Goal: Information Seeking & Learning: Find specific fact

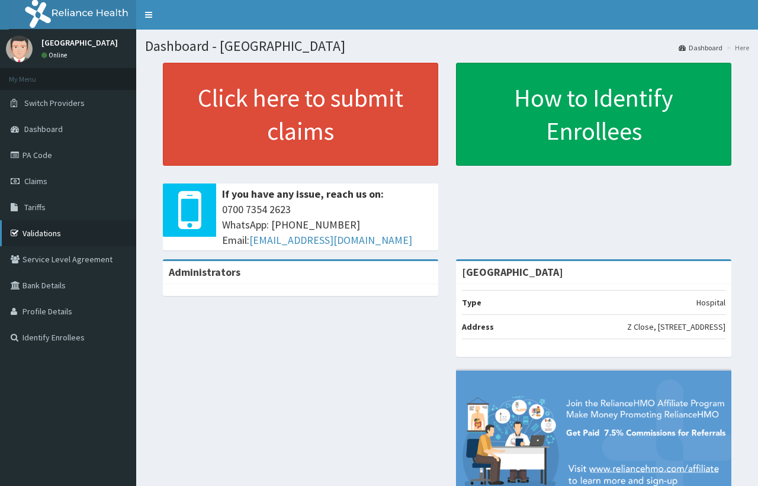
click at [48, 231] on link "Validations" at bounding box center [68, 233] width 136 height 26
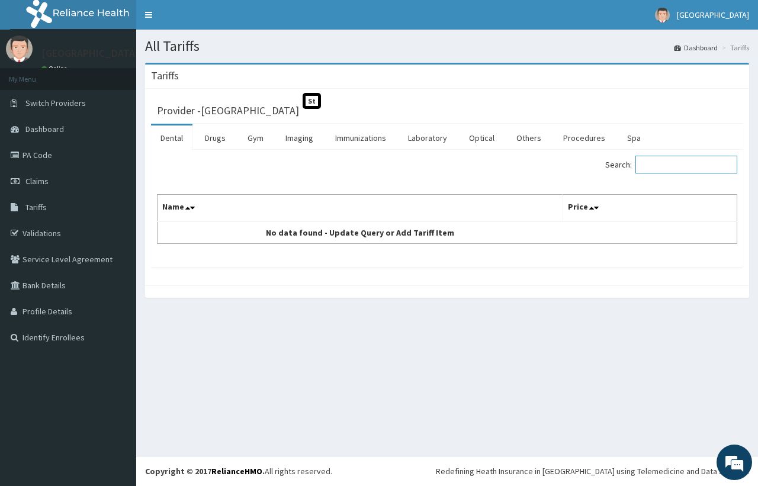
click at [670, 168] on input "Search:" at bounding box center [686, 165] width 102 height 18
type input "gen"
drag, startPoint x: 738, startPoint y: 0, endPoint x: 545, endPoint y: 339, distance: 390.6
click at [493, 357] on div "All Tariffs Dashboard Tariffs [GEOGRAPHIC_DATA] Provider - Emel Hospital St Den…" at bounding box center [447, 243] width 622 height 426
drag, startPoint x: 595, startPoint y: 298, endPoint x: 605, endPoint y: 297, distance: 10.1
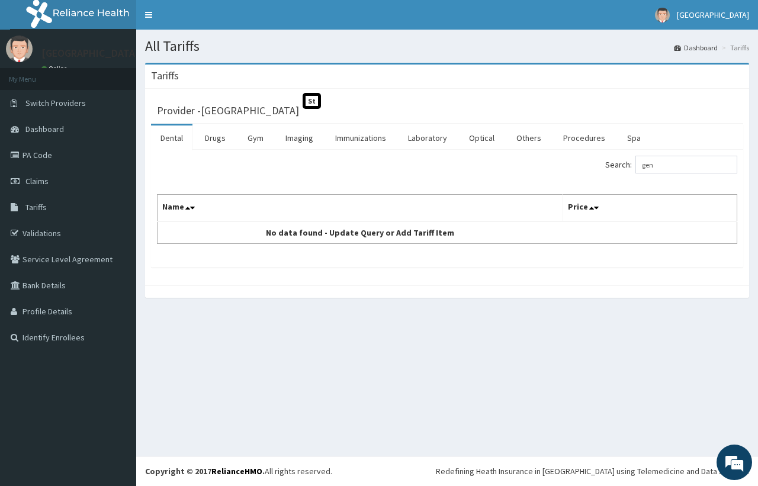
click at [605, 297] on div "Tariffs Provider - Emel Hospital St Dental Drugs Gym Imaging Immunizations Labo…" at bounding box center [447, 186] width 622 height 247
click at [576, 141] on link "Procedures" at bounding box center [584, 138] width 61 height 25
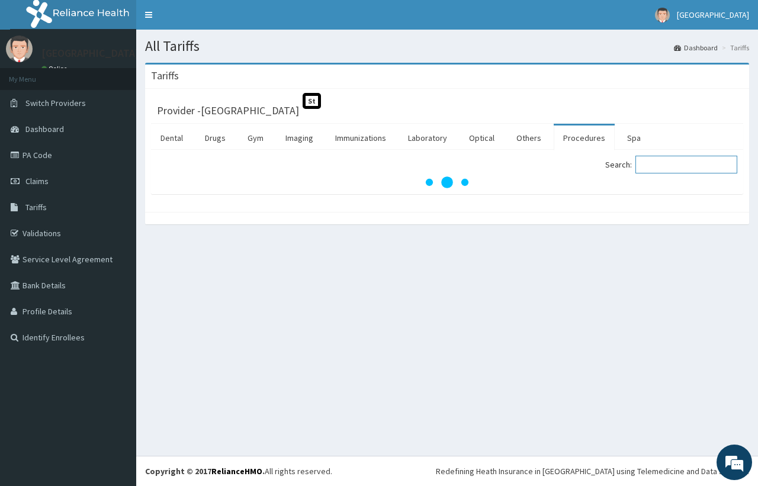
click at [661, 166] on input "Search:" at bounding box center [686, 165] width 102 height 18
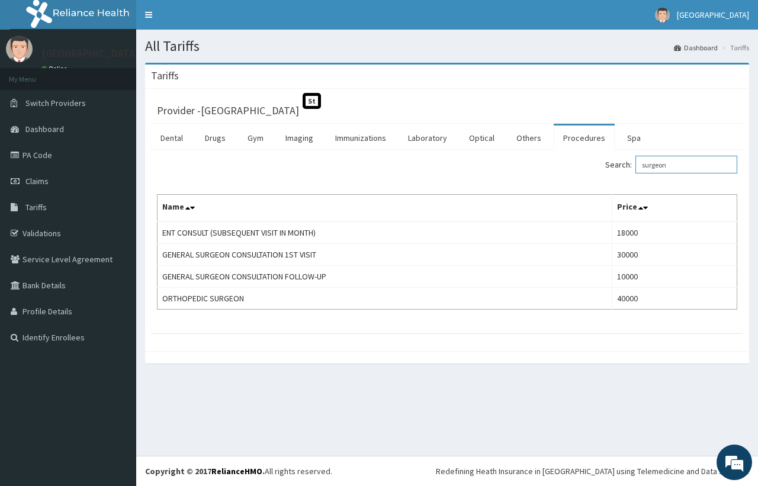
click at [649, 166] on input "surgeon" at bounding box center [686, 165] width 102 height 18
type input "surgeon"
click at [99, 112] on link "Switch Providers" at bounding box center [68, 103] width 136 height 26
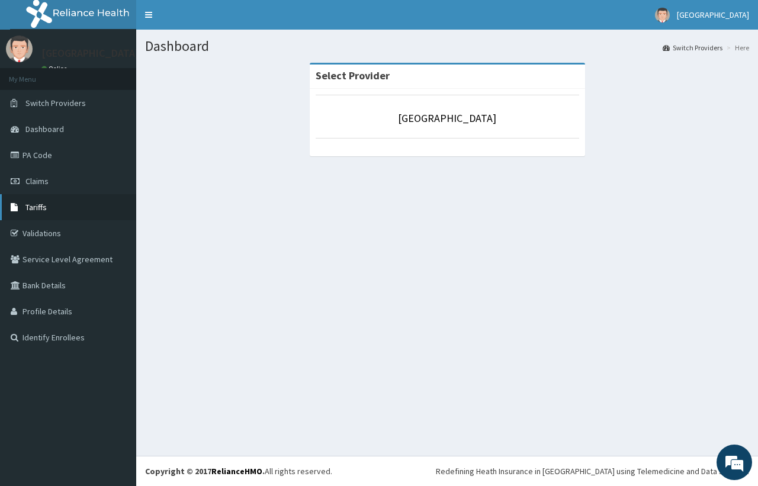
click at [51, 205] on link "Tariffs" at bounding box center [68, 207] width 136 height 26
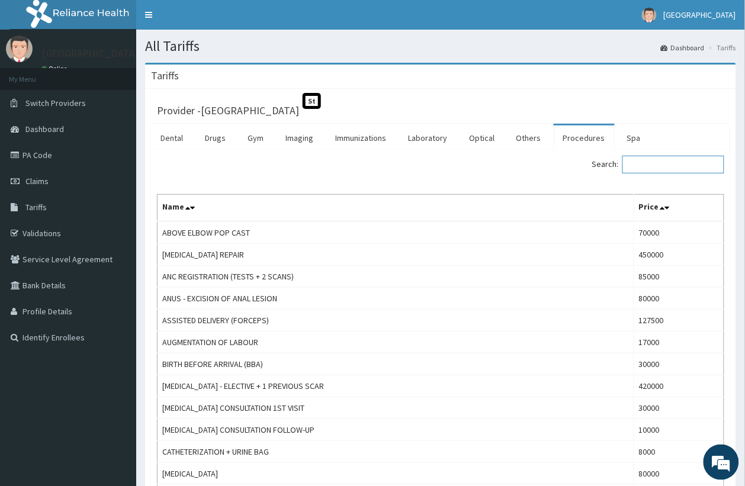
click at [684, 161] on input "Search:" at bounding box center [673, 165] width 102 height 18
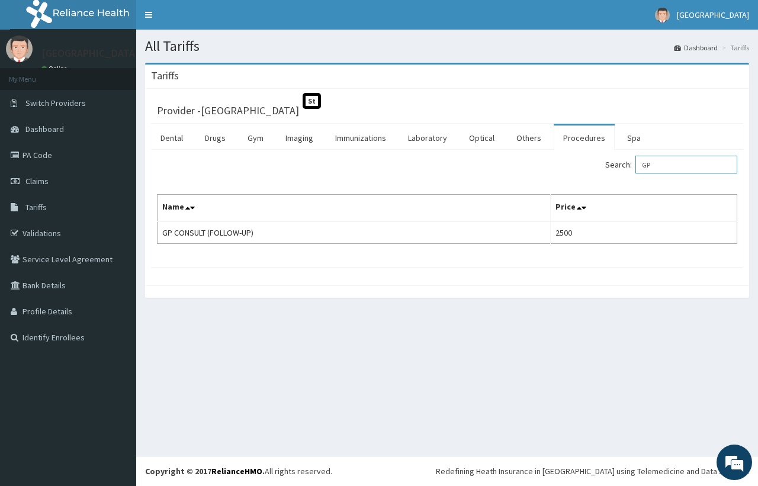
type input "G"
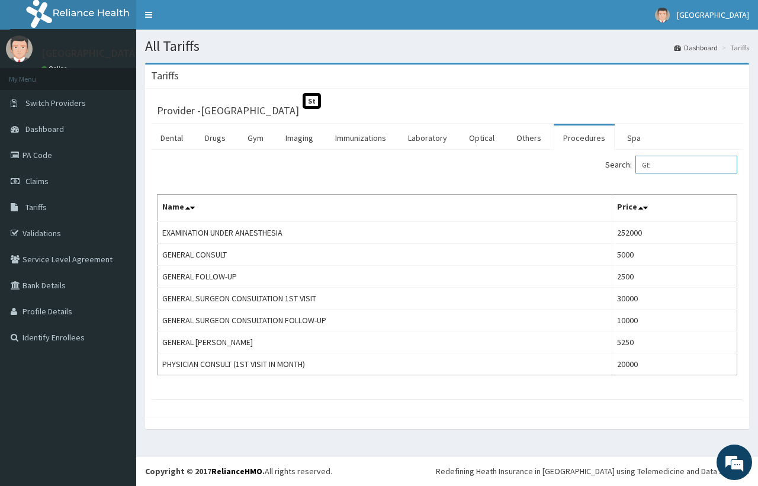
type input "G"
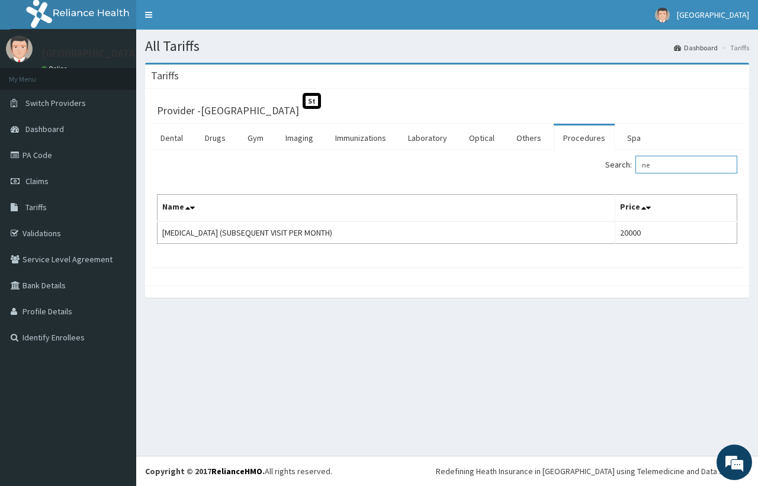
type input "n"
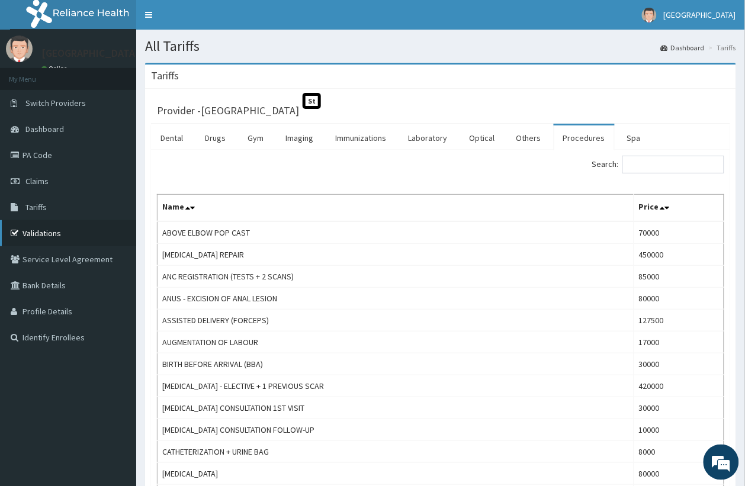
click at [59, 234] on link "Validations" at bounding box center [68, 233] width 136 height 26
